Goal: Obtain resource: Download file/media

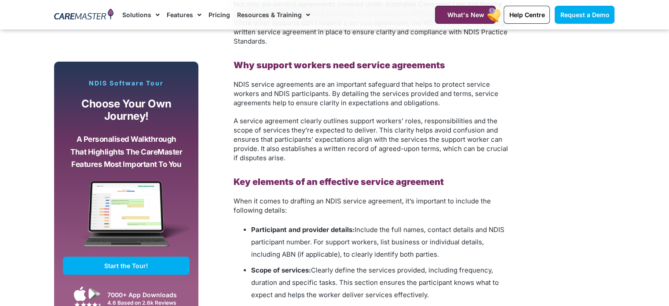
scroll to position [756, 0]
click at [580, 17] on span "Request a Demo" at bounding box center [584, 14] width 49 height 7
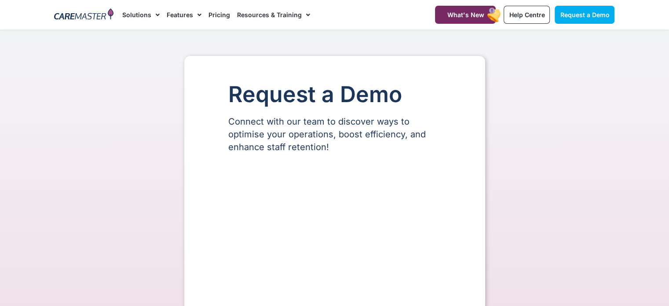
select select "**"
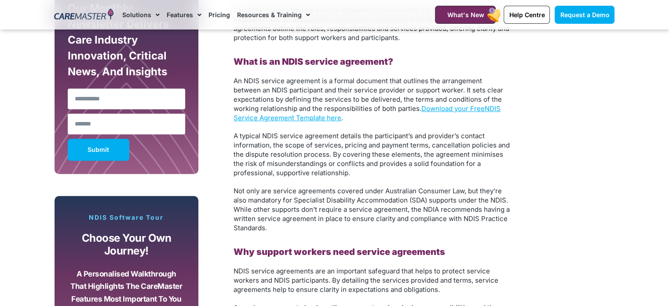
scroll to position [574, 0]
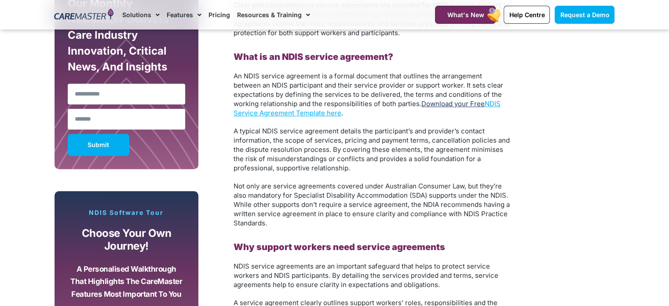
click at [435, 103] on link "Download your Free" at bounding box center [453, 103] width 63 height 8
click at [491, 104] on link "NDIS Service Agreement Template here" at bounding box center [367, 108] width 267 height 18
click at [492, 102] on link "NDIS Service Agreement Template here" at bounding box center [367, 108] width 267 height 18
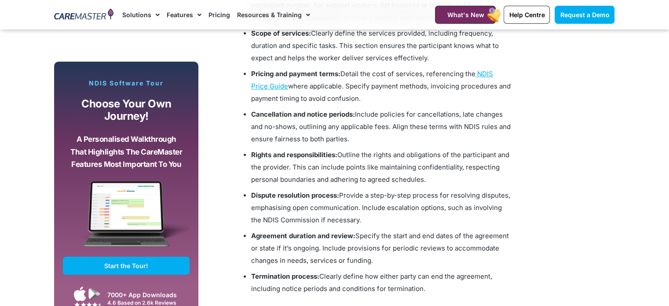
scroll to position [955, 0]
